Goal: Navigation & Orientation: Find specific page/section

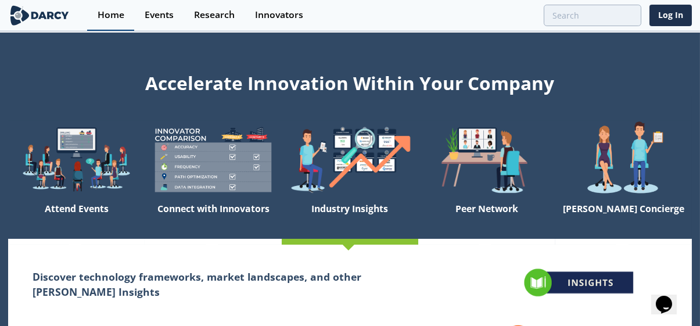
click at [110, 15] on div "Home" at bounding box center [111, 14] width 27 height 9
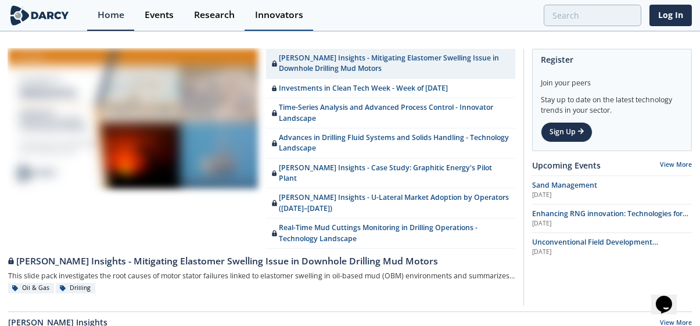
click at [280, 17] on div "Innovators" at bounding box center [279, 14] width 48 height 9
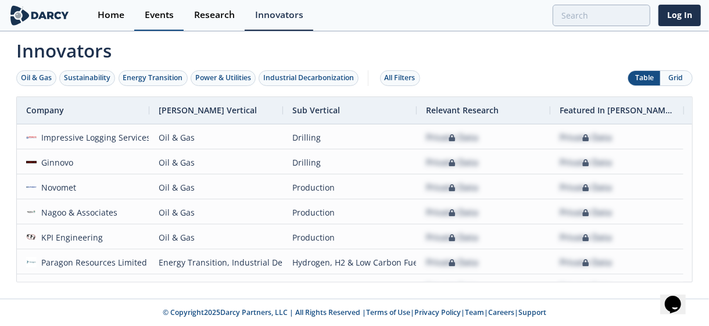
click at [154, 15] on div "Events" at bounding box center [159, 14] width 29 height 9
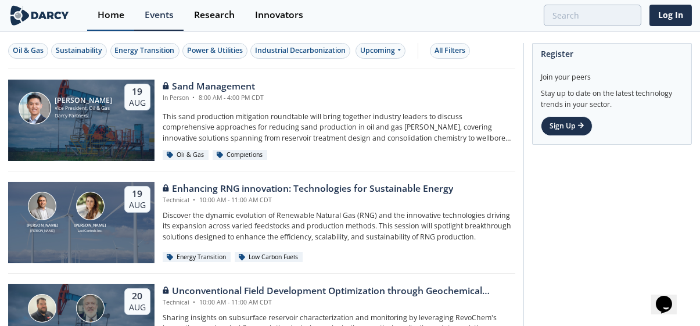
click at [115, 17] on div "Home" at bounding box center [111, 14] width 27 height 9
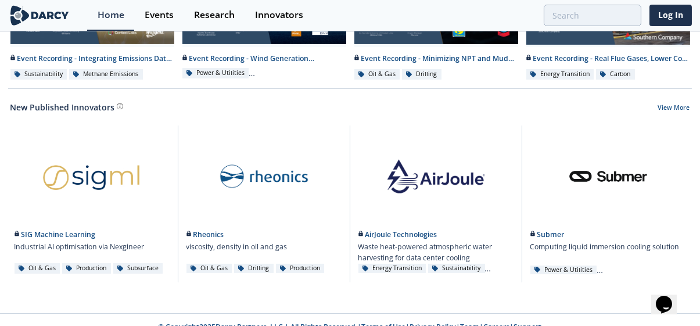
scroll to position [735, 0]
